Goal: Find specific page/section

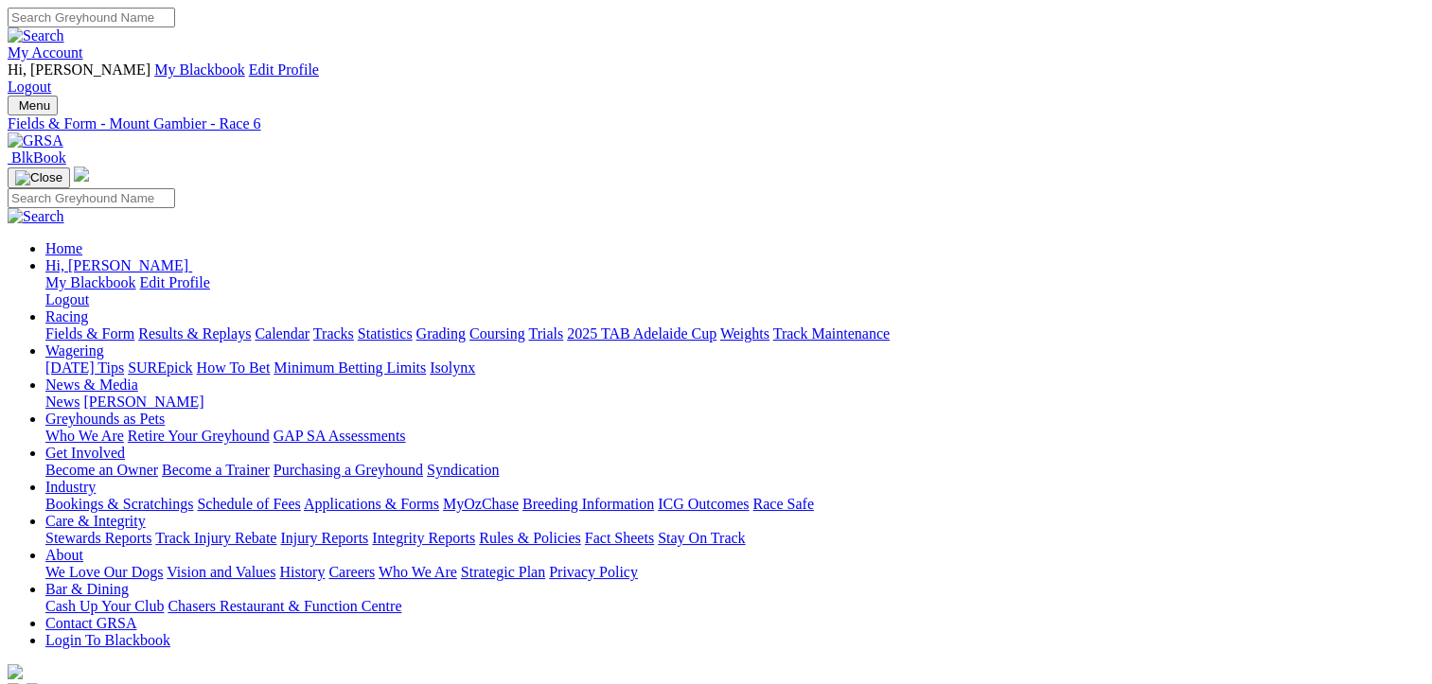
click at [80, 326] on link "Fields & Form" at bounding box center [89, 334] width 89 height 16
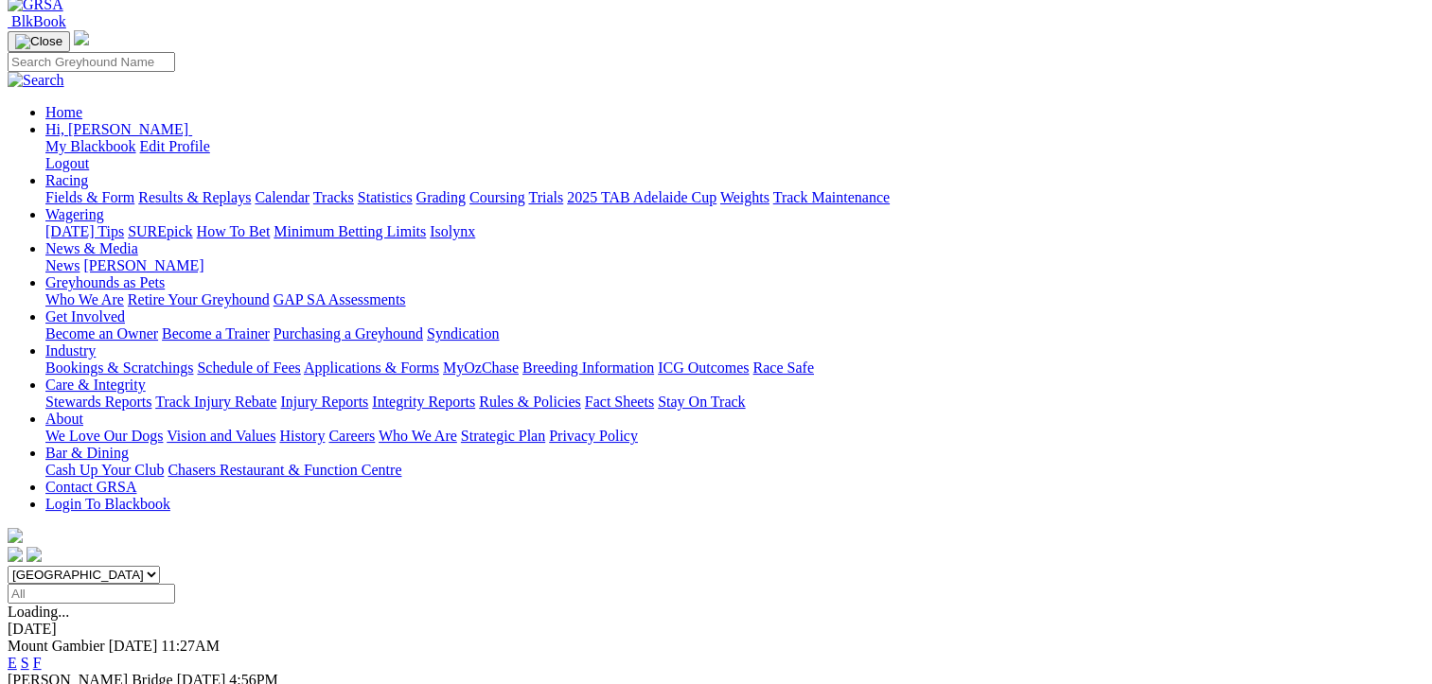
scroll to position [189, 0]
